Goal: Check status: Check status

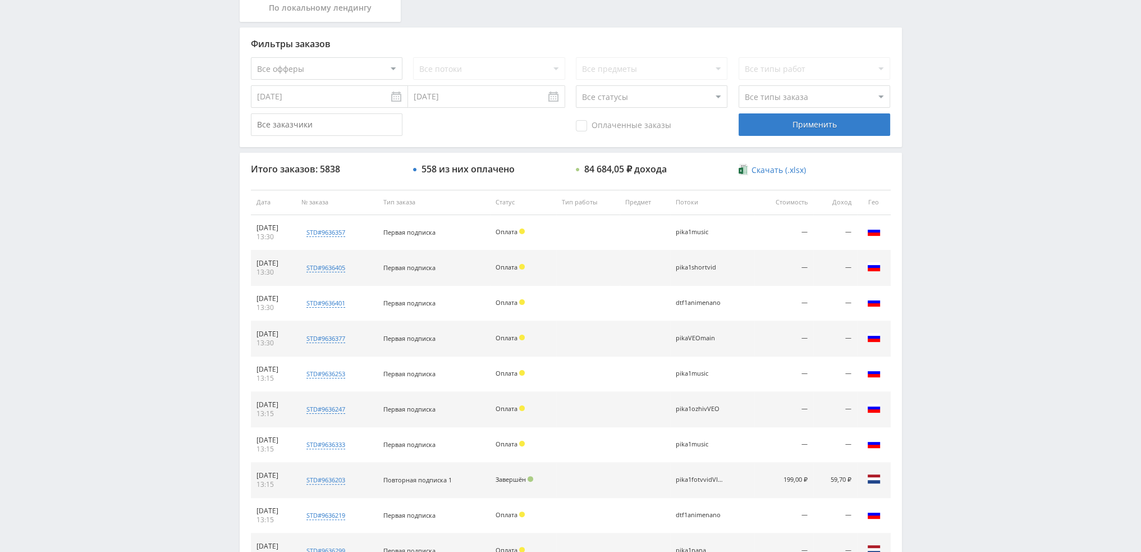
scroll to position [388, 0]
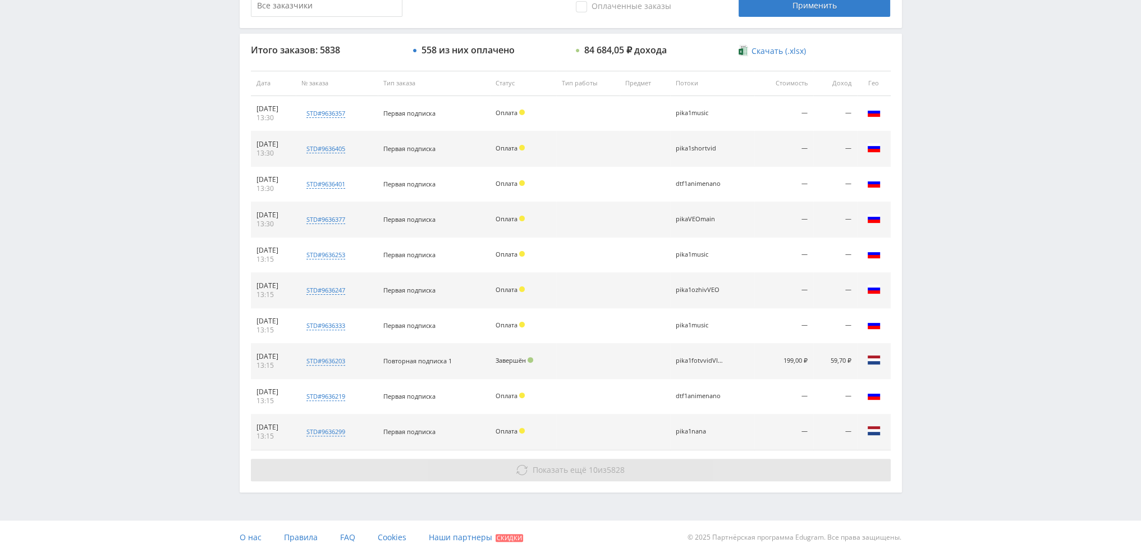
click at [638, 471] on button "Показать ещё 10 из 5828" at bounding box center [571, 470] width 640 height 22
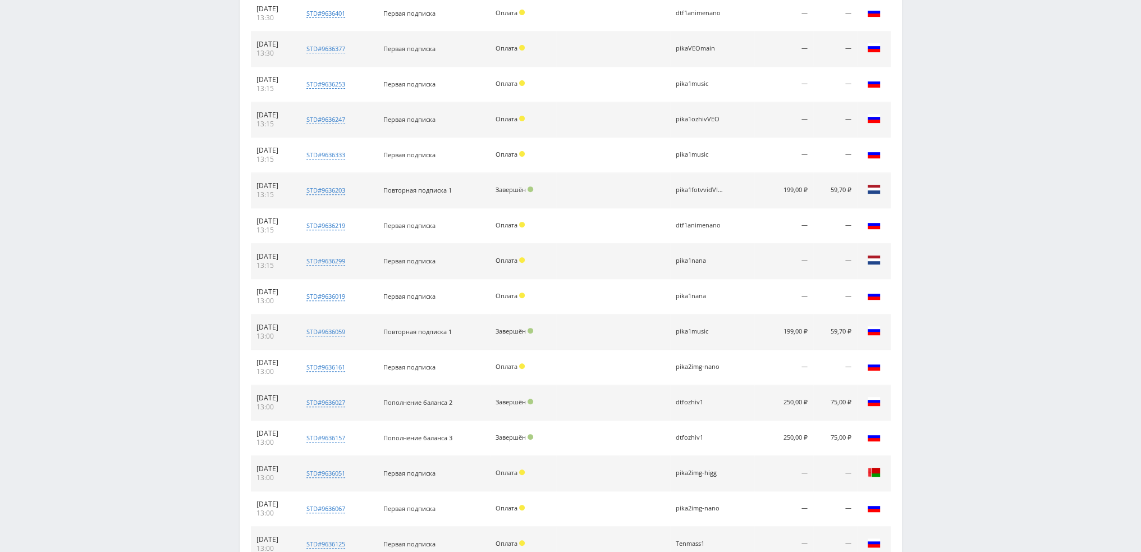
scroll to position [706, 0]
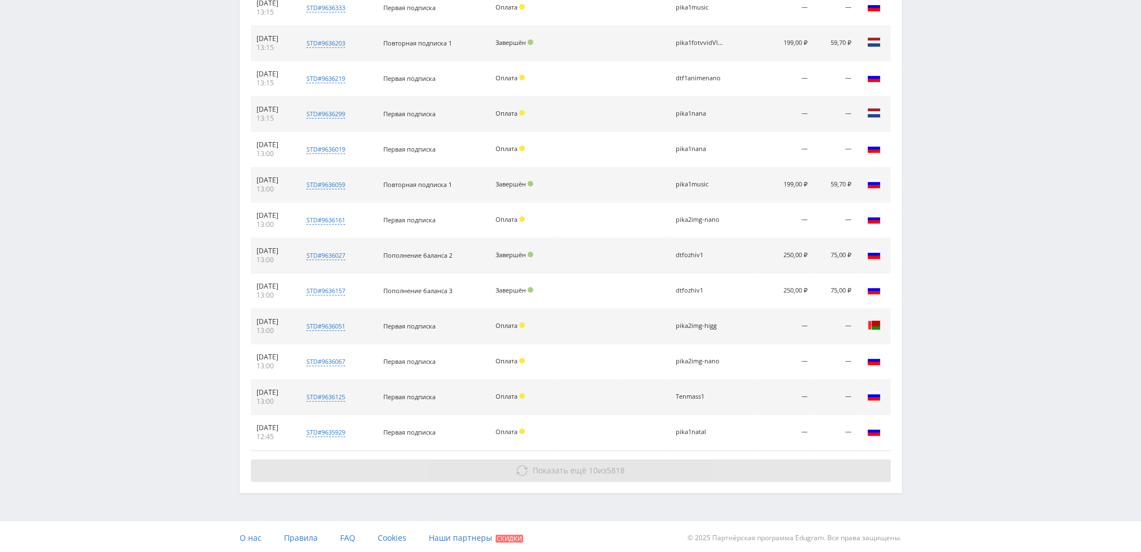
click at [703, 459] on button "Показать ещё 10 из 5818" at bounding box center [571, 470] width 640 height 22
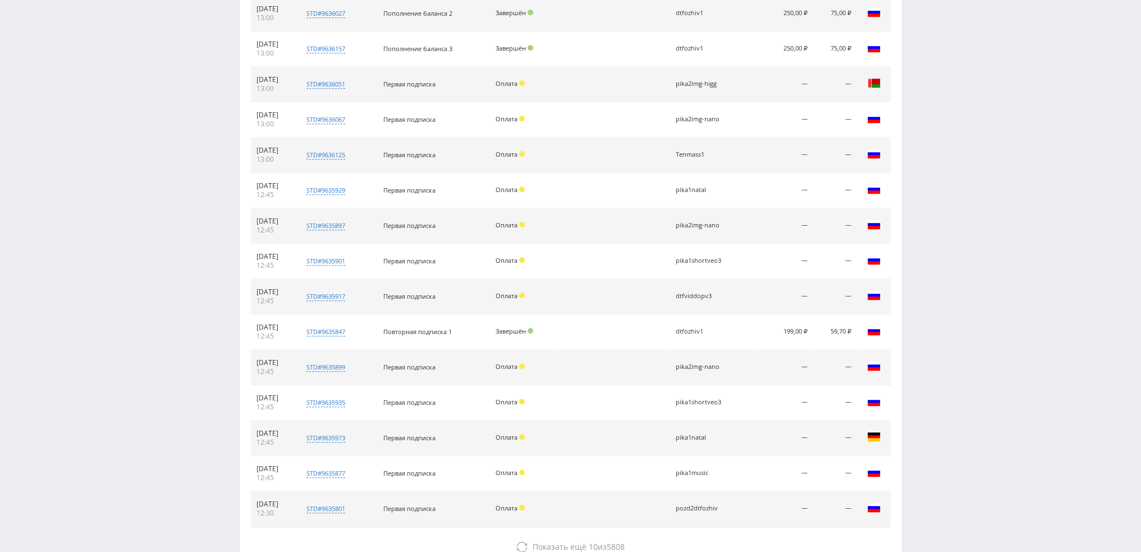
scroll to position [1023, 0]
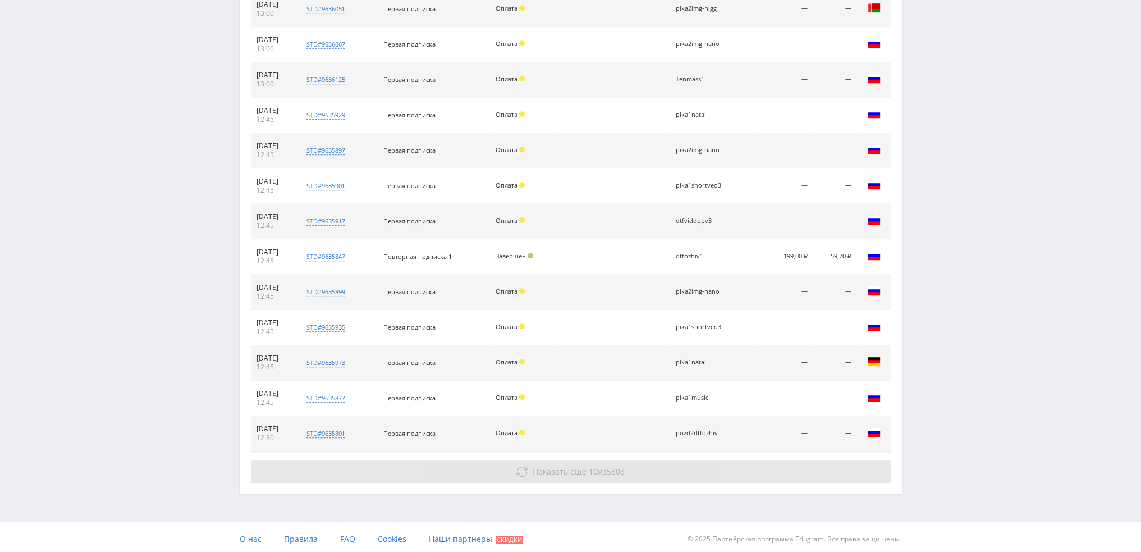
click at [702, 466] on button "Показать ещё 10 из 5808" at bounding box center [571, 471] width 640 height 22
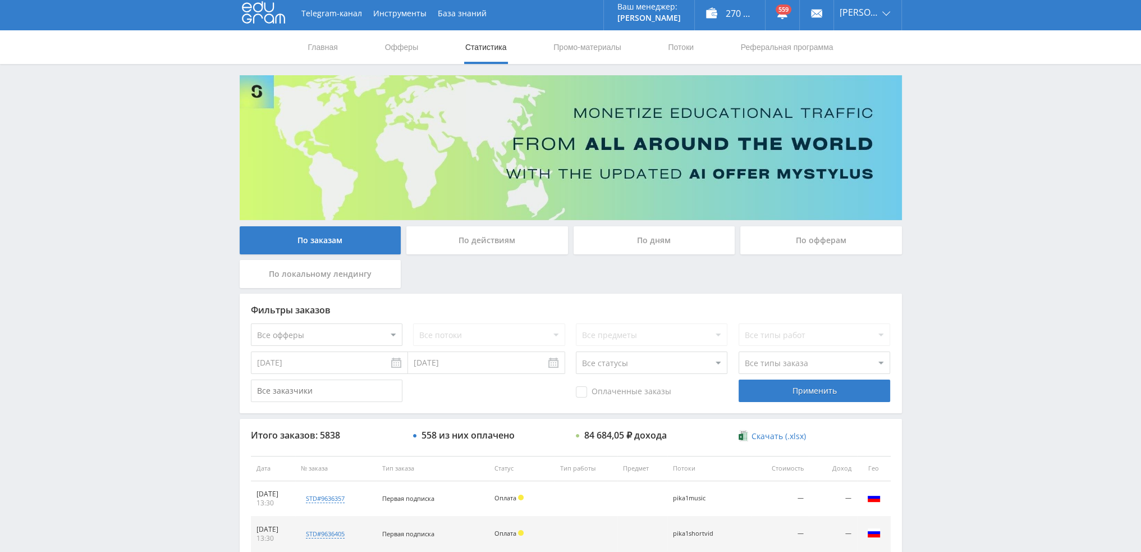
scroll to position [0, 0]
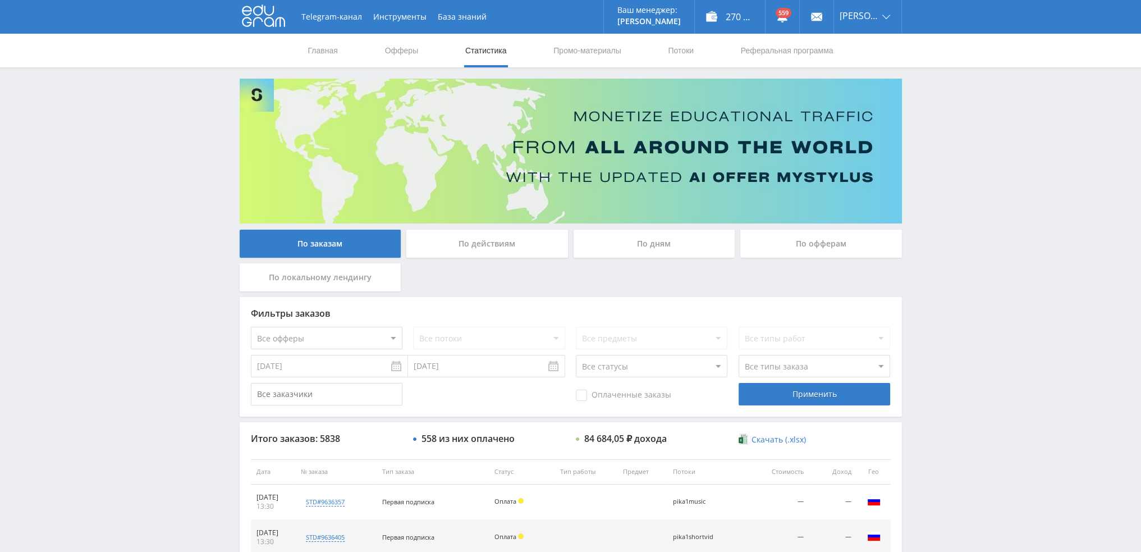
click at [659, 251] on div "По дням" at bounding box center [655, 244] width 162 height 28
click at [0, 0] on input "По дням" at bounding box center [0, 0] width 0 height 0
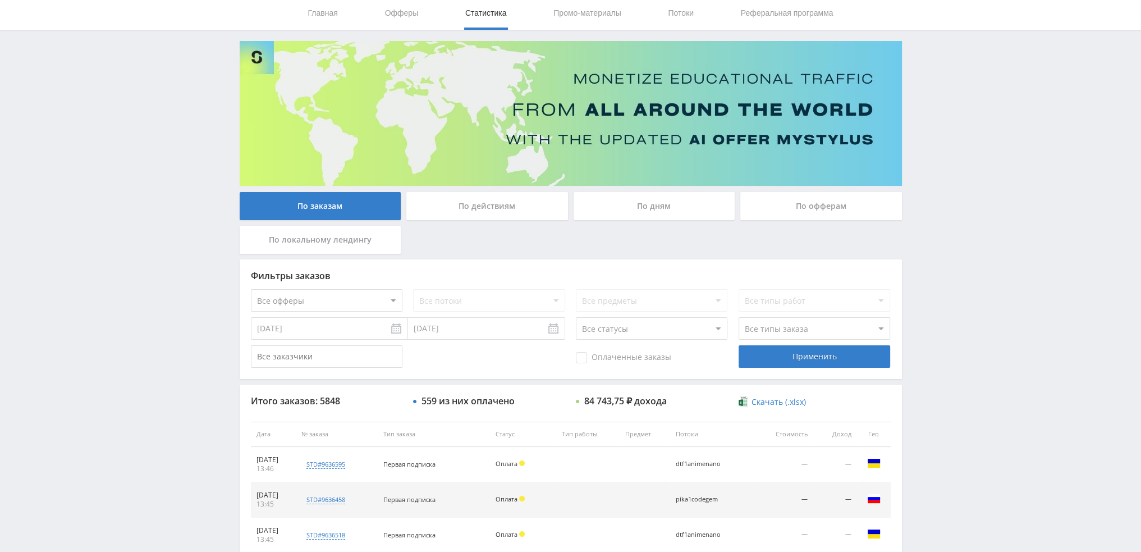
scroll to position [337, 0]
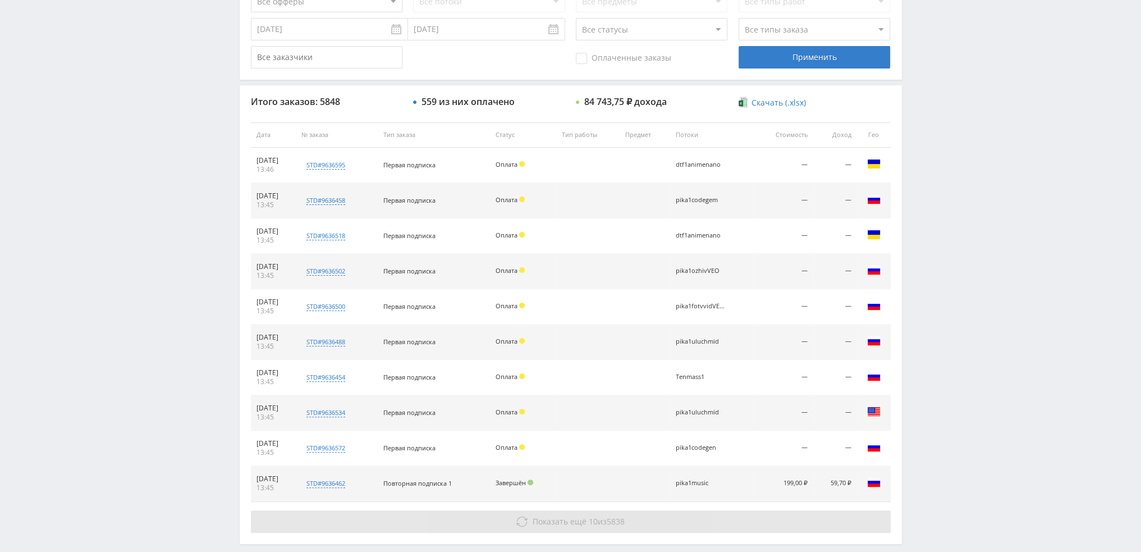
click at [638, 514] on button "Показать ещё 10 из 5838" at bounding box center [571, 521] width 640 height 22
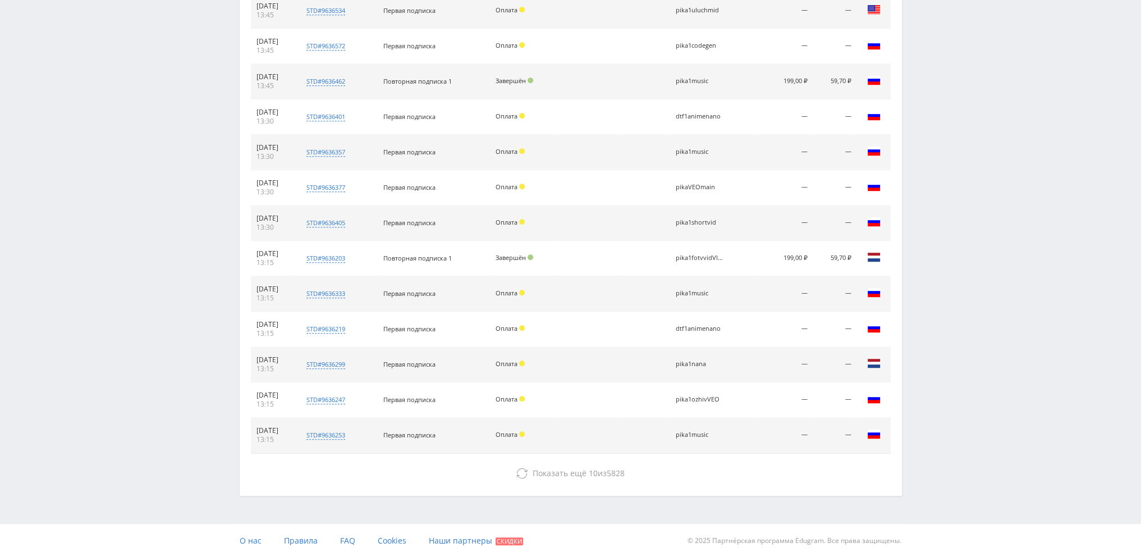
scroll to position [741, 0]
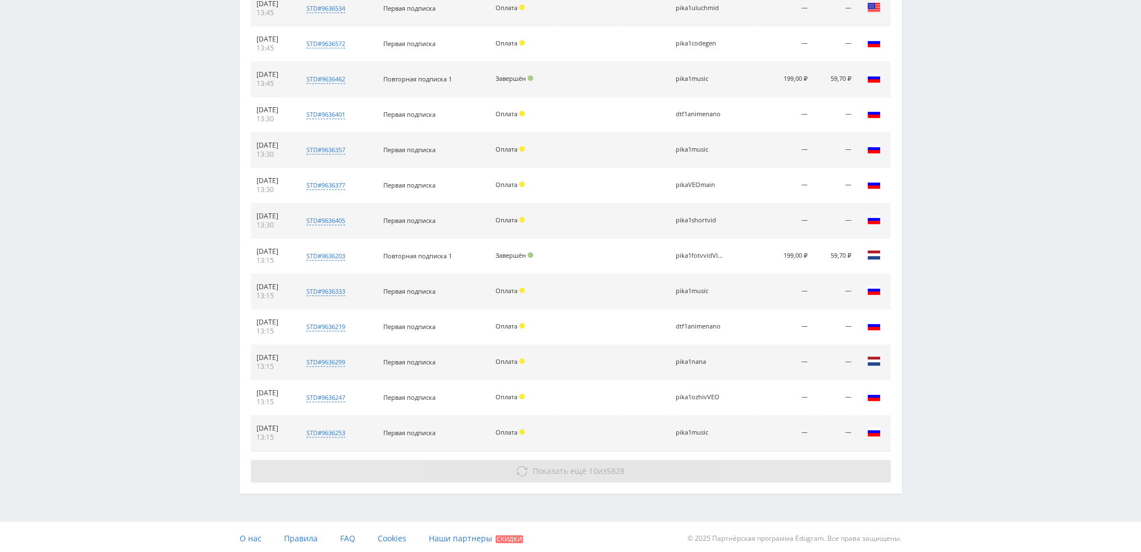
click at [692, 476] on button "Показать ещё 10 из 5828" at bounding box center [571, 471] width 640 height 22
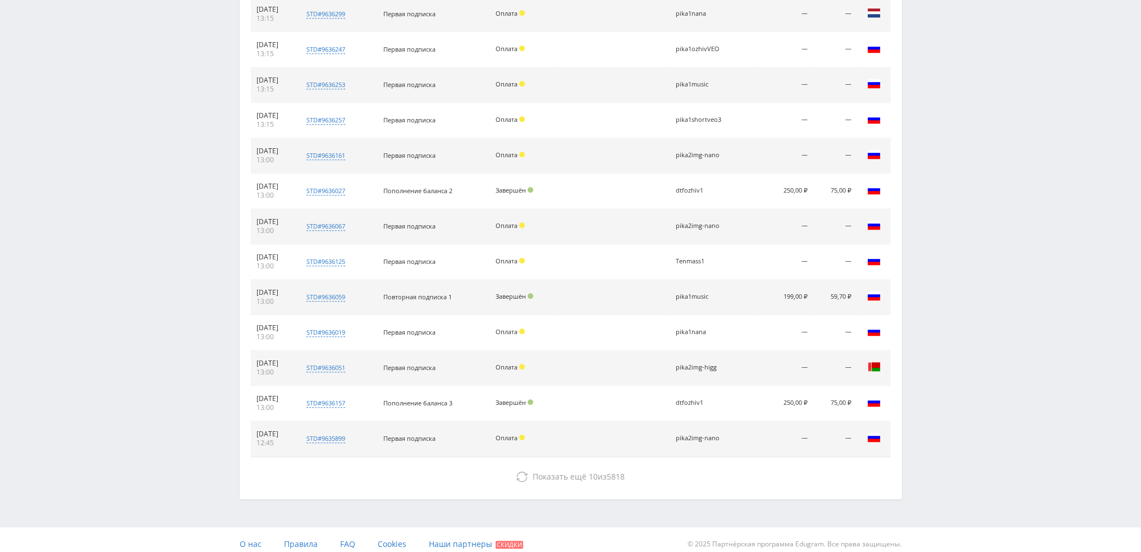
scroll to position [1093, 0]
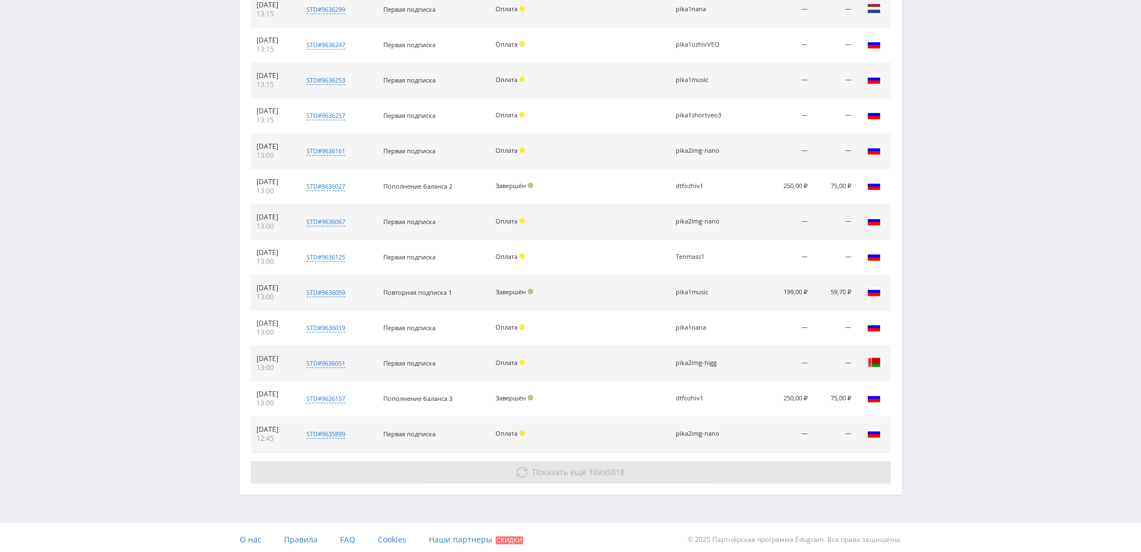
click at [692, 469] on button "Показать ещё 10 из 5818" at bounding box center [571, 472] width 640 height 22
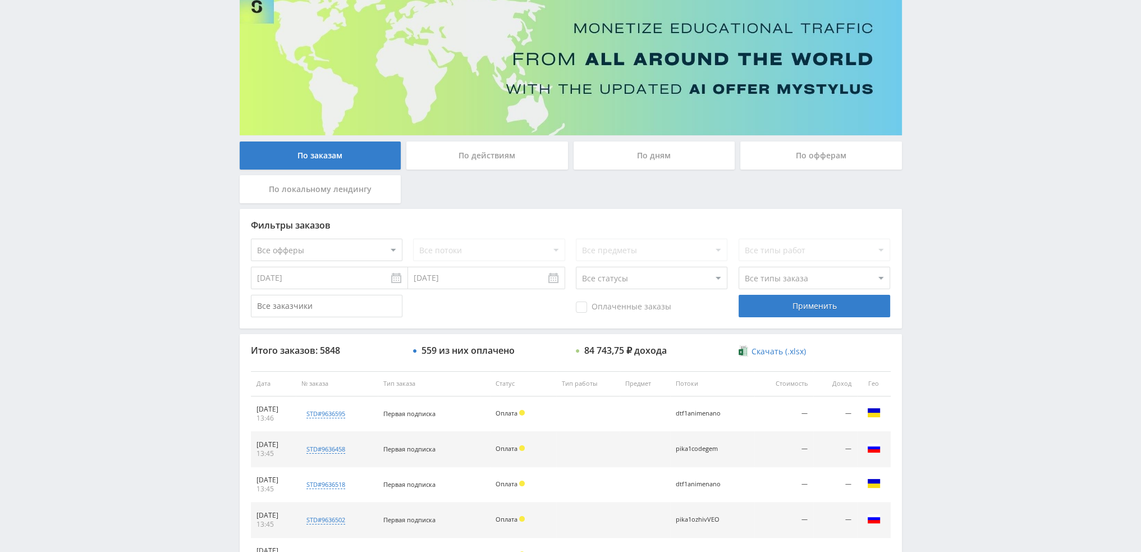
scroll to position [0, 0]
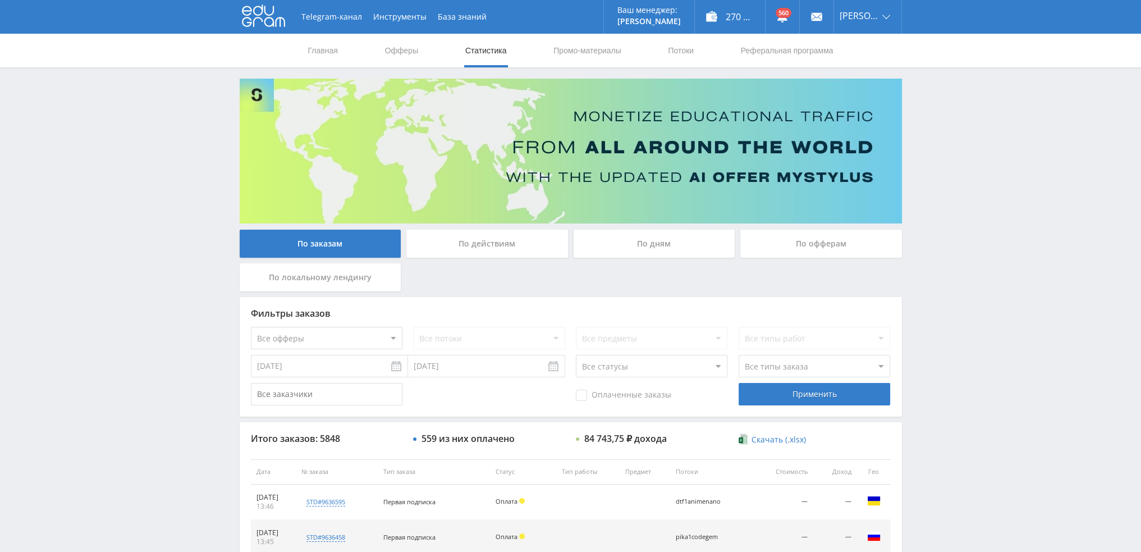
click at [635, 230] on div "По дням" at bounding box center [655, 244] width 162 height 28
click at [0, 0] on input "По дням" at bounding box center [0, 0] width 0 height 0
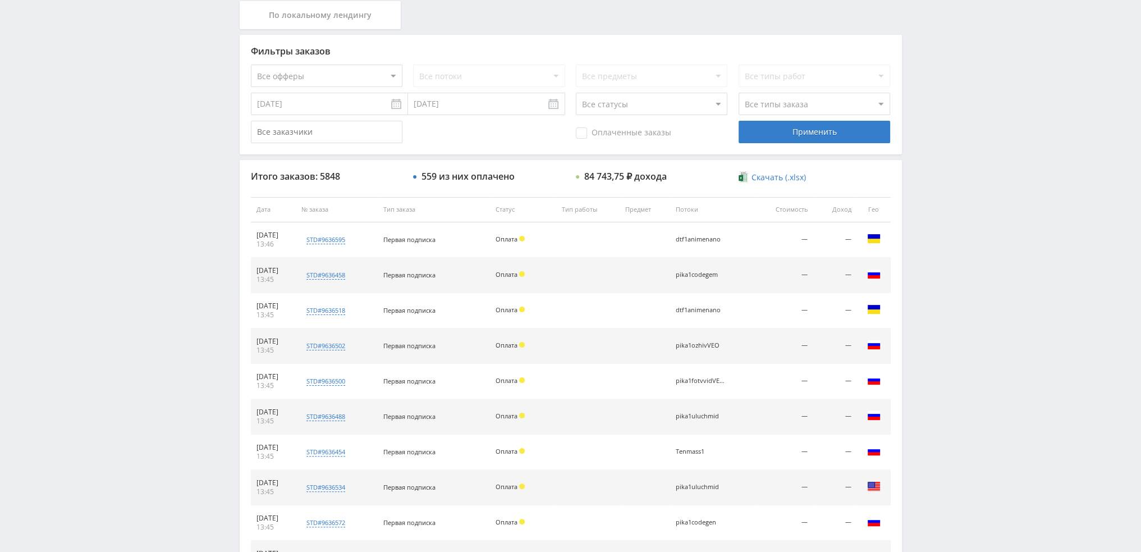
scroll to position [388, 0]
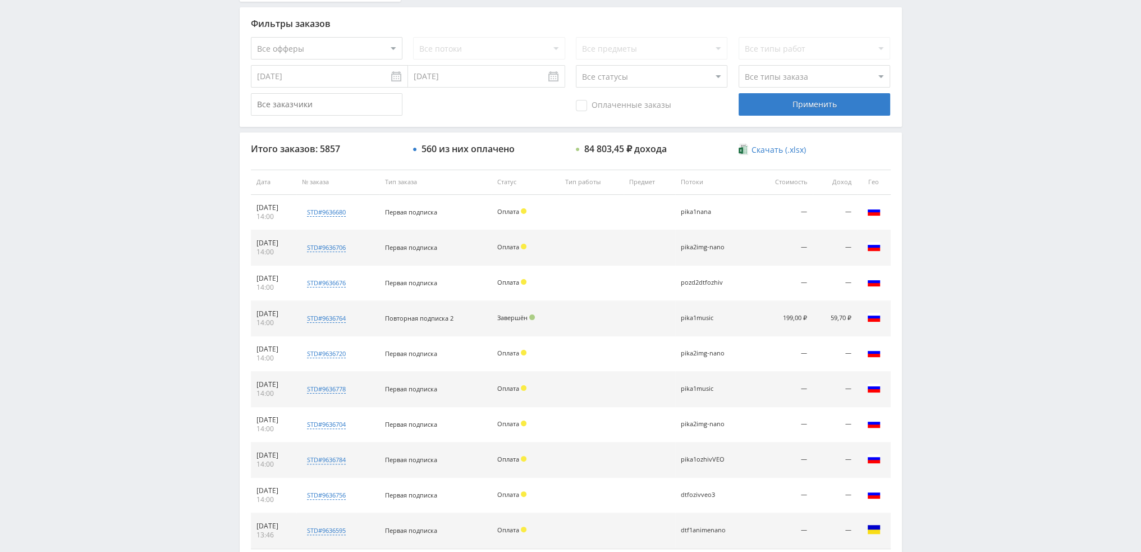
scroll to position [388, 0]
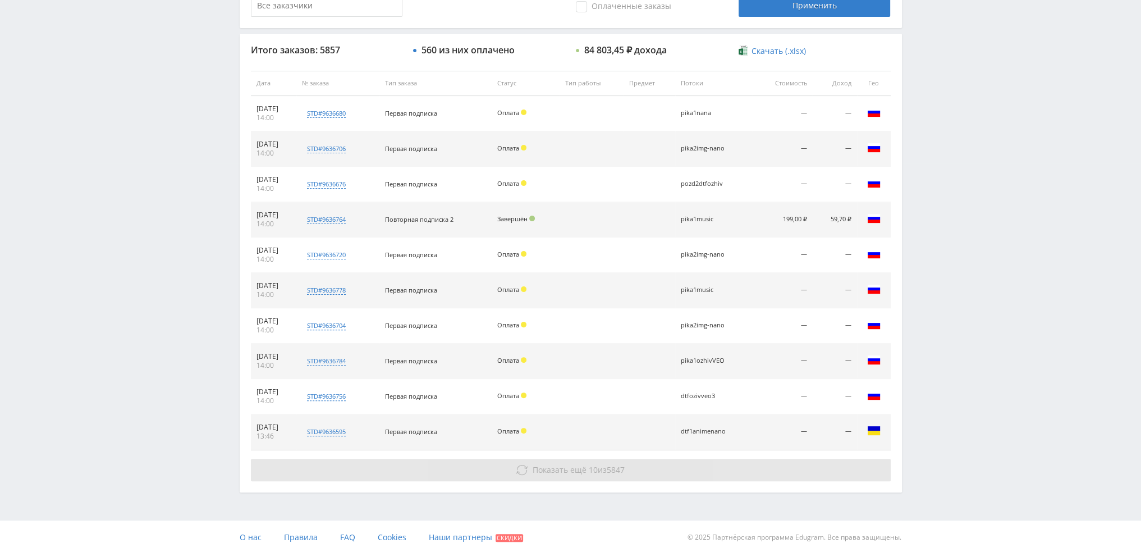
click at [593, 468] on span "10" at bounding box center [593, 469] width 9 height 11
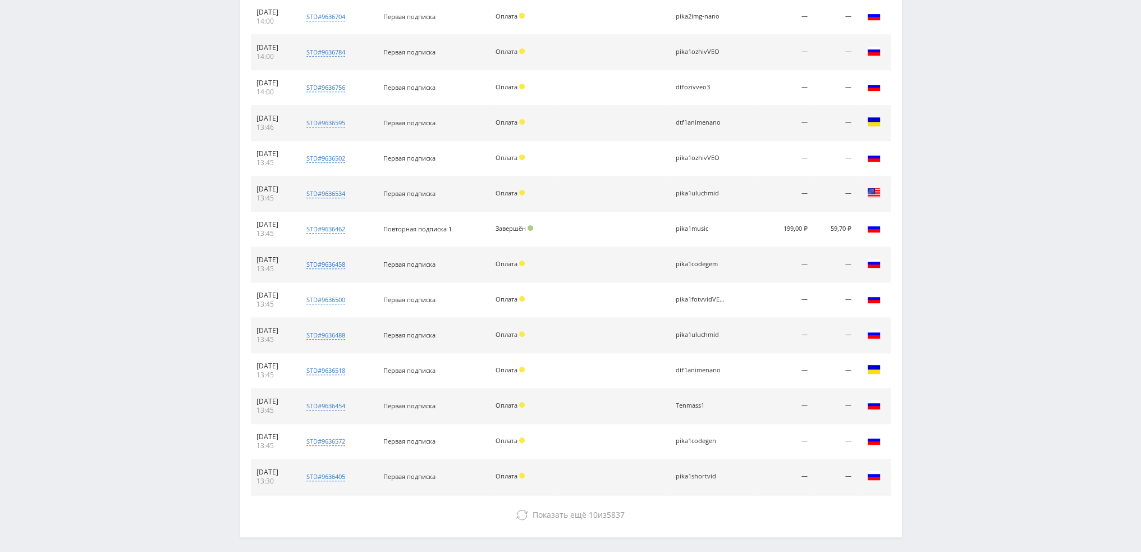
scroll to position [741, 0]
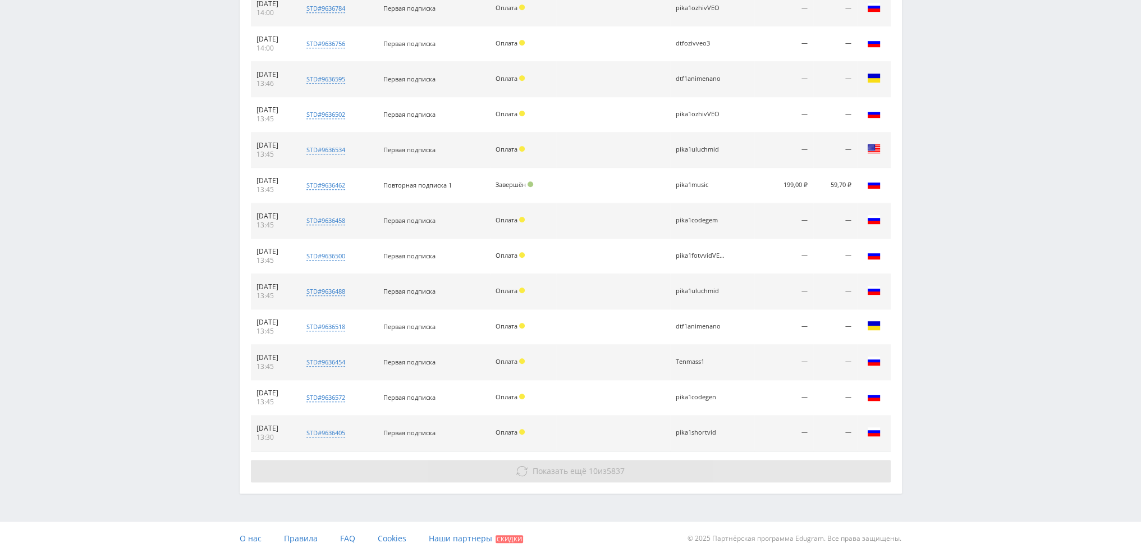
click at [667, 466] on button "Показать ещё 10 из 5837" at bounding box center [571, 471] width 640 height 22
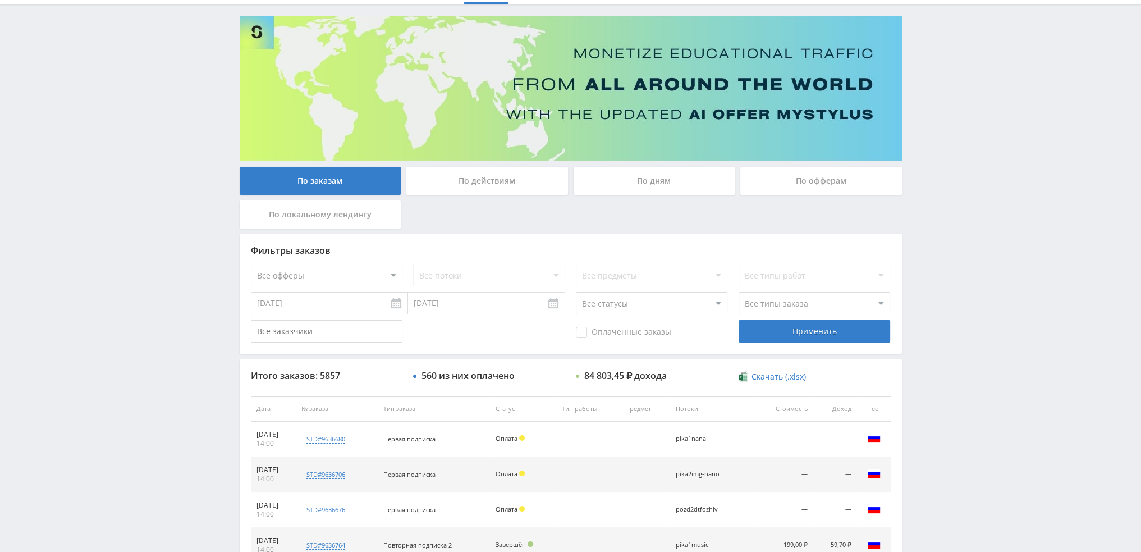
scroll to position [168, 0]
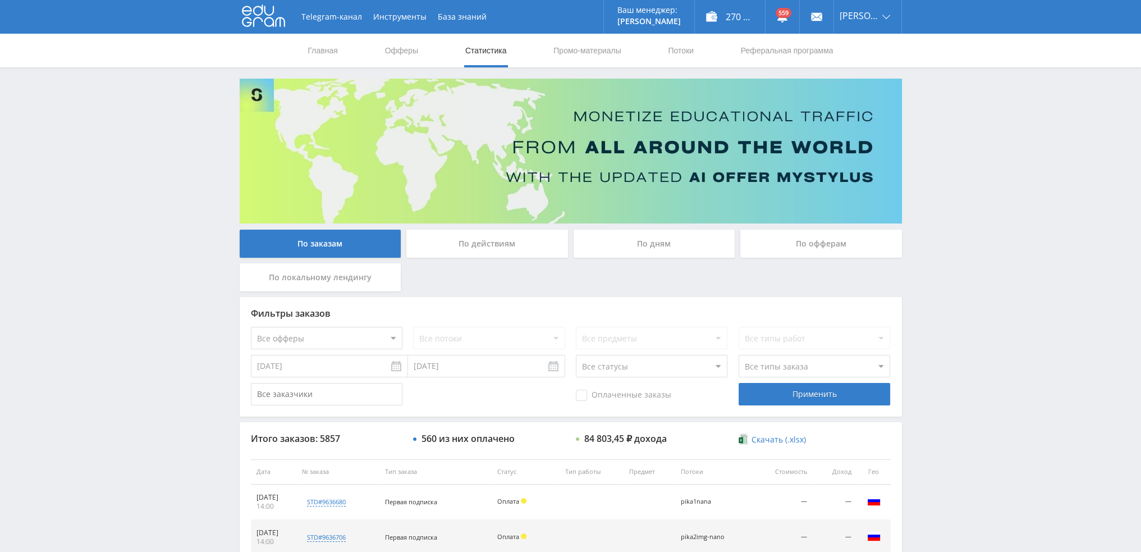
click at [653, 244] on div "По дням" at bounding box center [655, 244] width 162 height 28
click at [0, 0] on input "По дням" at bounding box center [0, 0] width 0 height 0
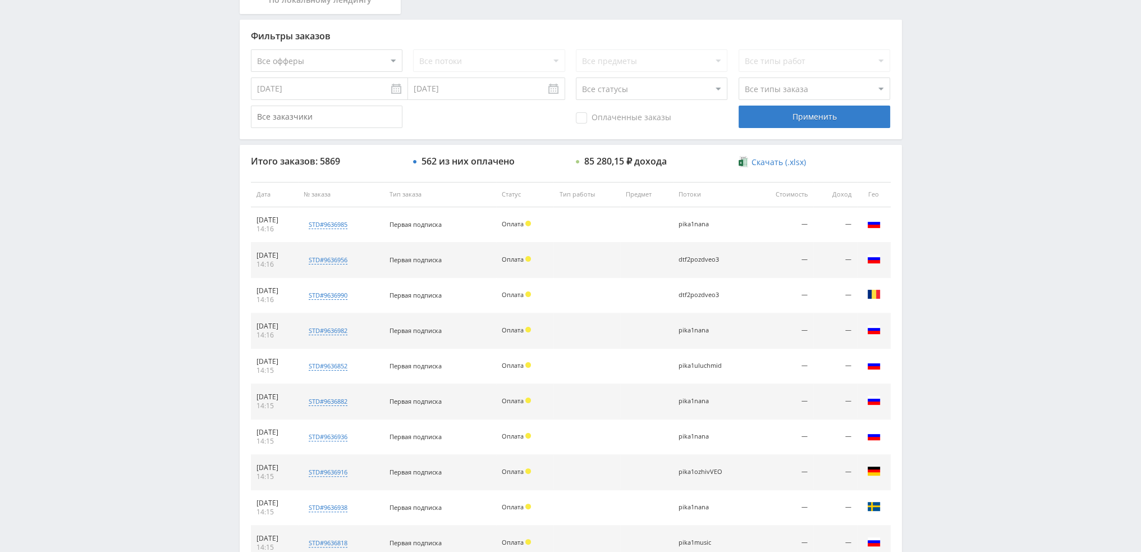
scroll to position [337, 0]
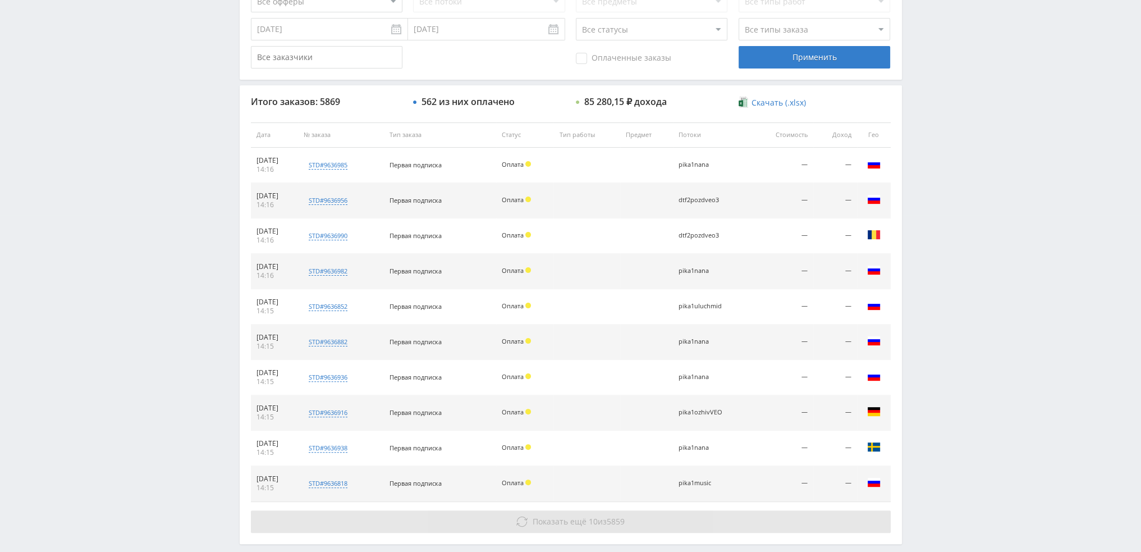
click at [591, 523] on span "10" at bounding box center [593, 521] width 9 height 11
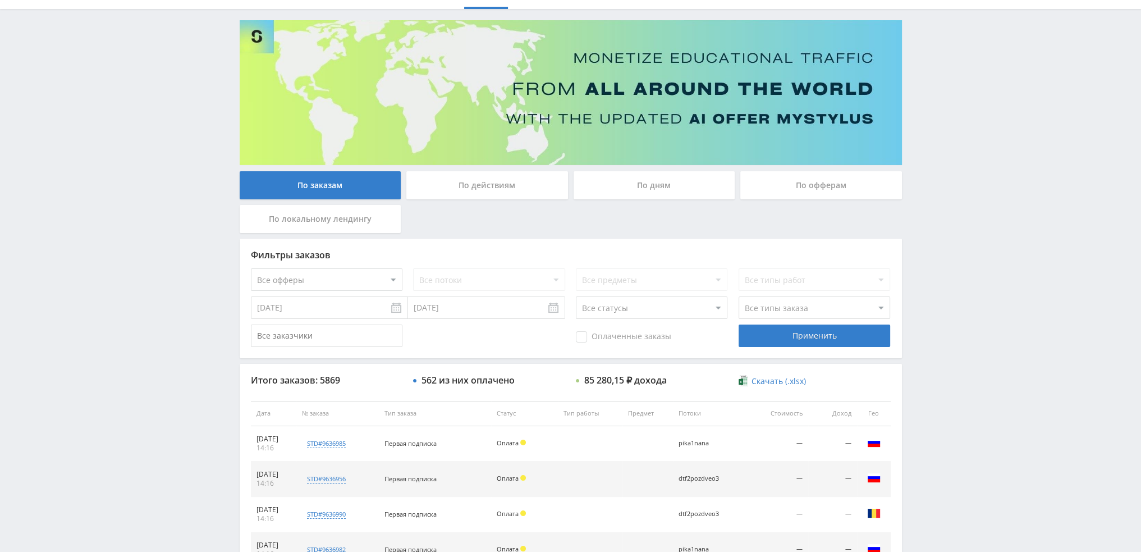
scroll to position [0, 0]
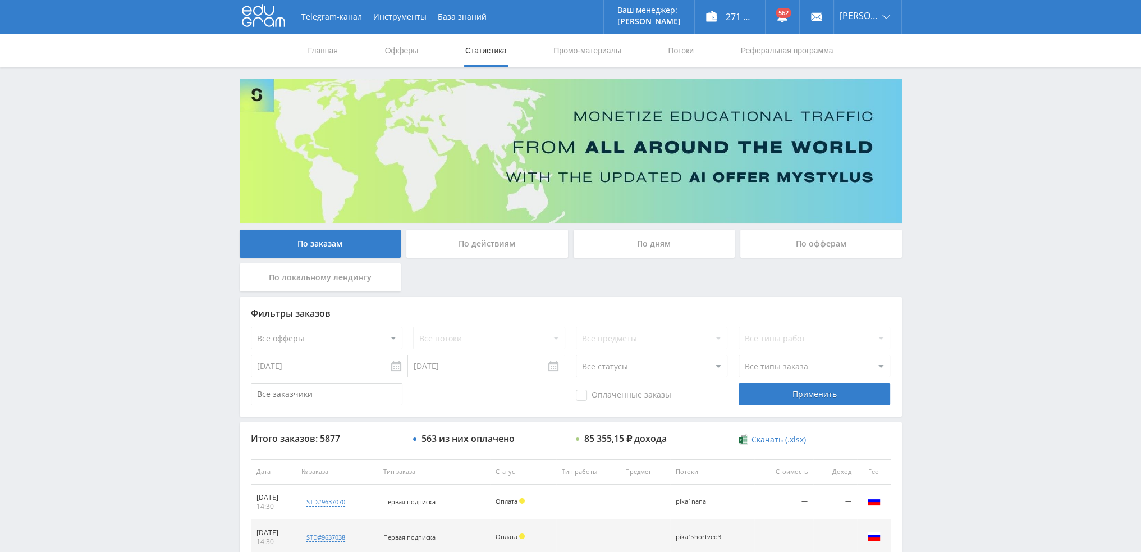
click at [633, 241] on div "По дням" at bounding box center [655, 244] width 162 height 28
click at [0, 0] on input "По дням" at bounding box center [0, 0] width 0 height 0
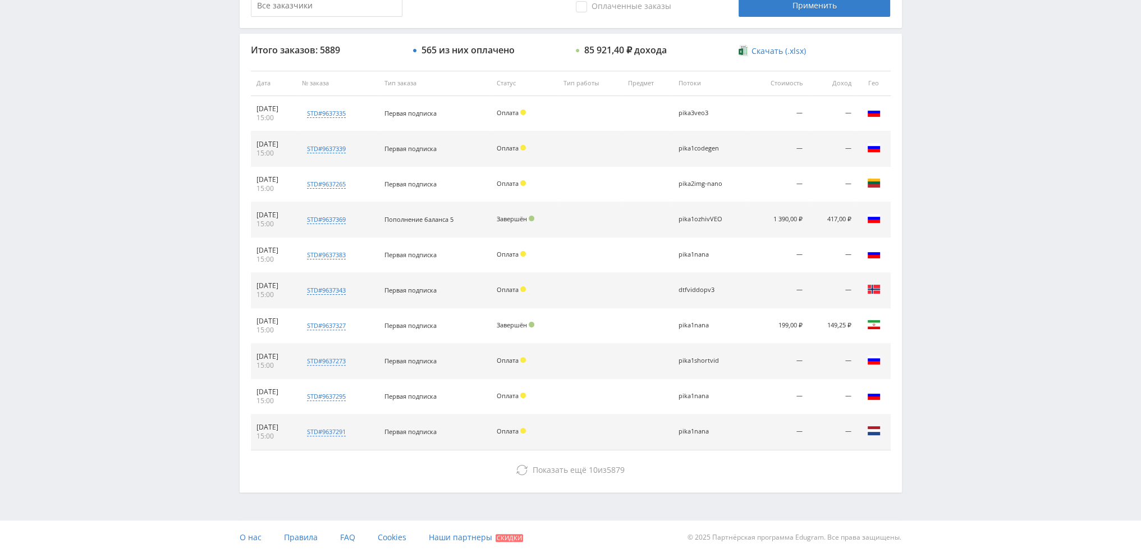
scroll to position [52, 0]
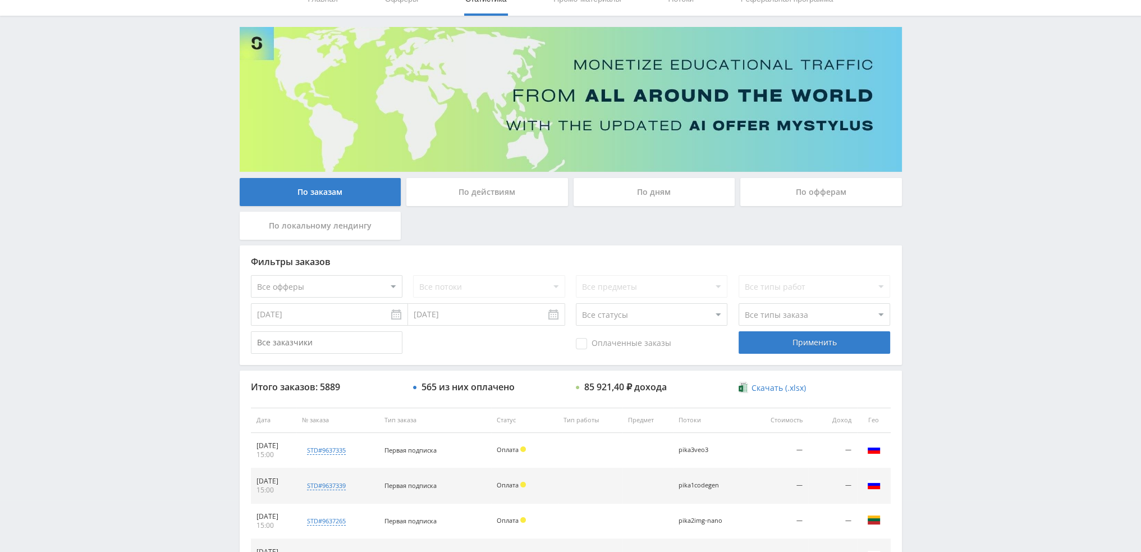
click at [641, 197] on div "По дням" at bounding box center [655, 192] width 162 height 28
click at [0, 0] on input "По дням" at bounding box center [0, 0] width 0 height 0
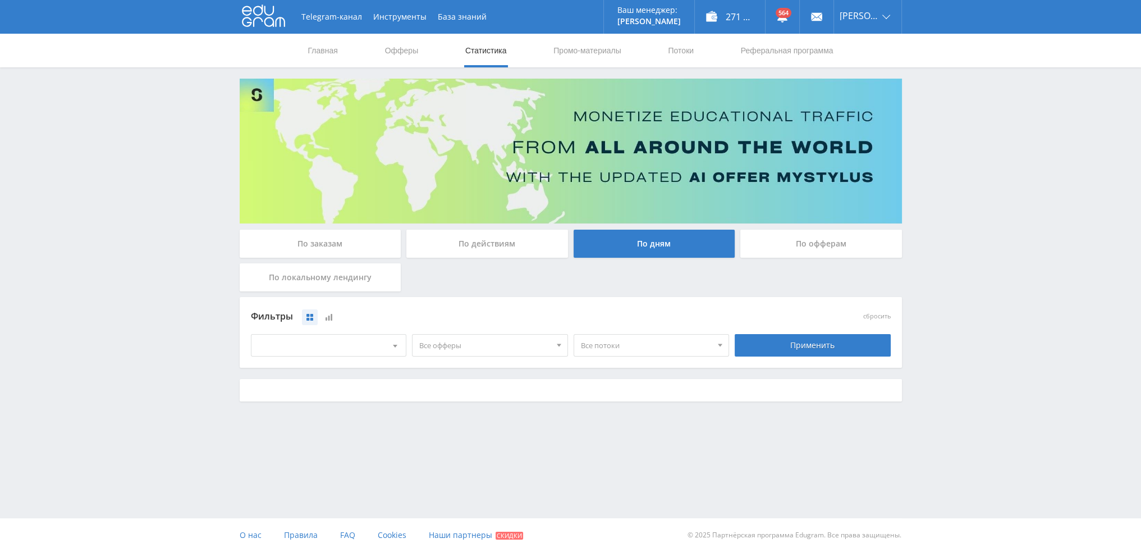
scroll to position [0, 0]
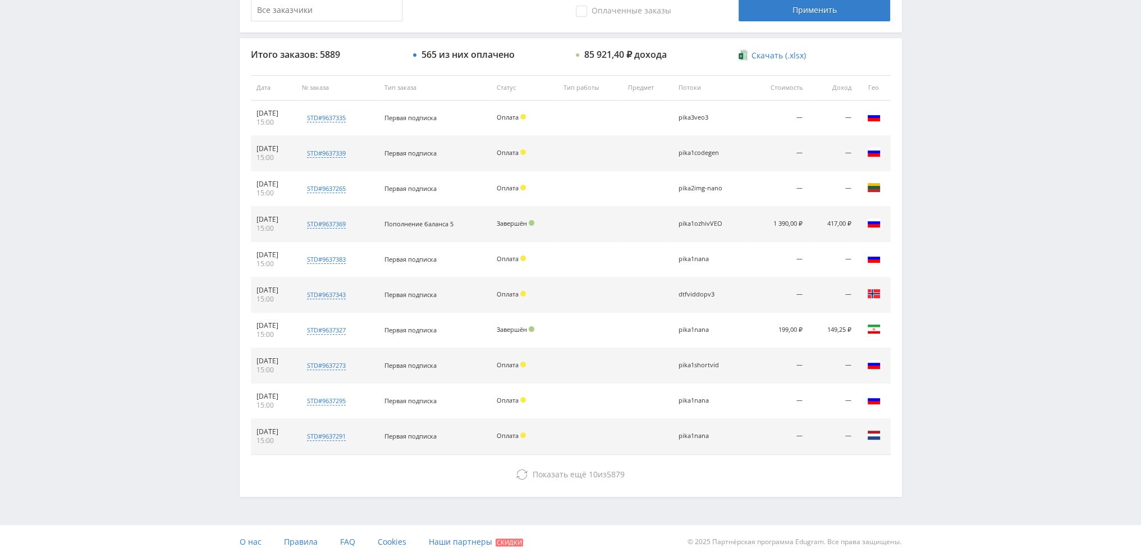
scroll to position [388, 0]
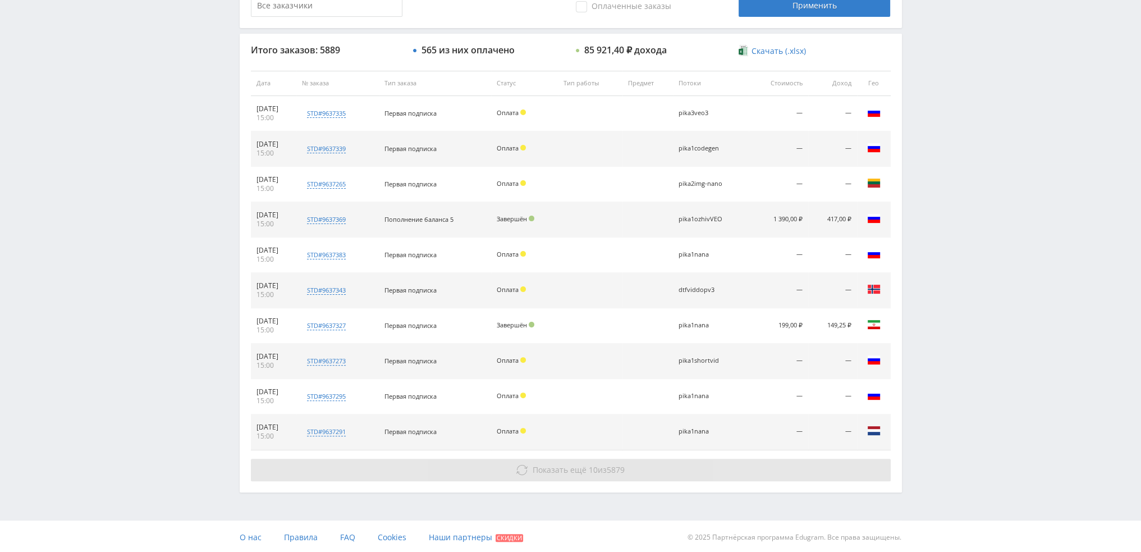
click at [587, 459] on button "Показать ещё 10 из 5879" at bounding box center [571, 470] width 640 height 22
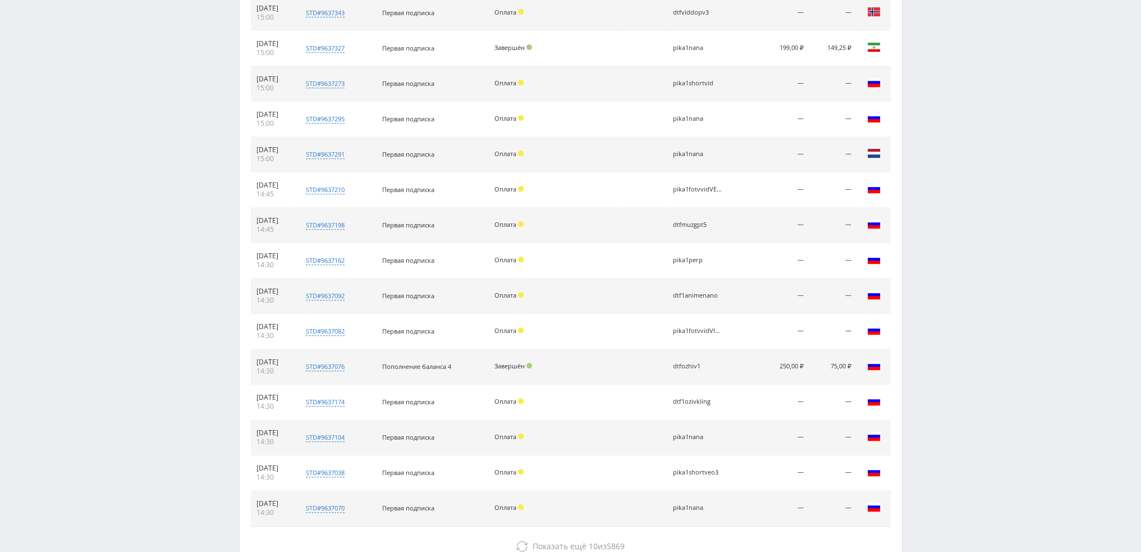
scroll to position [669, 0]
